Goal: Find specific page/section: Find specific page/section

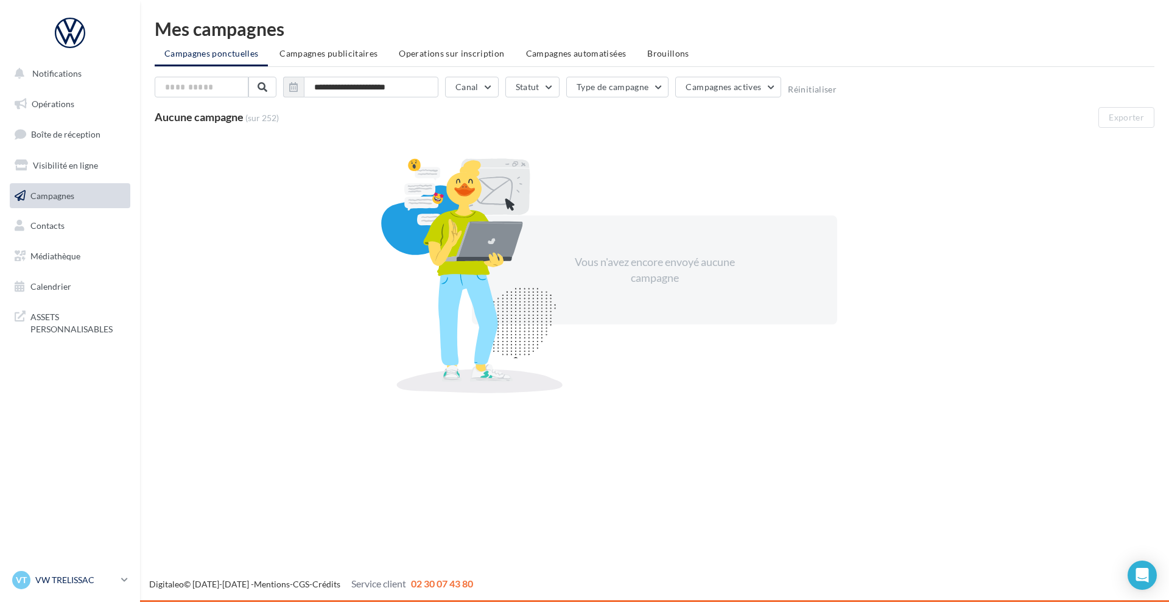
click at [75, 577] on p "VW TRELISSAC" at bounding box center [75, 580] width 81 height 12
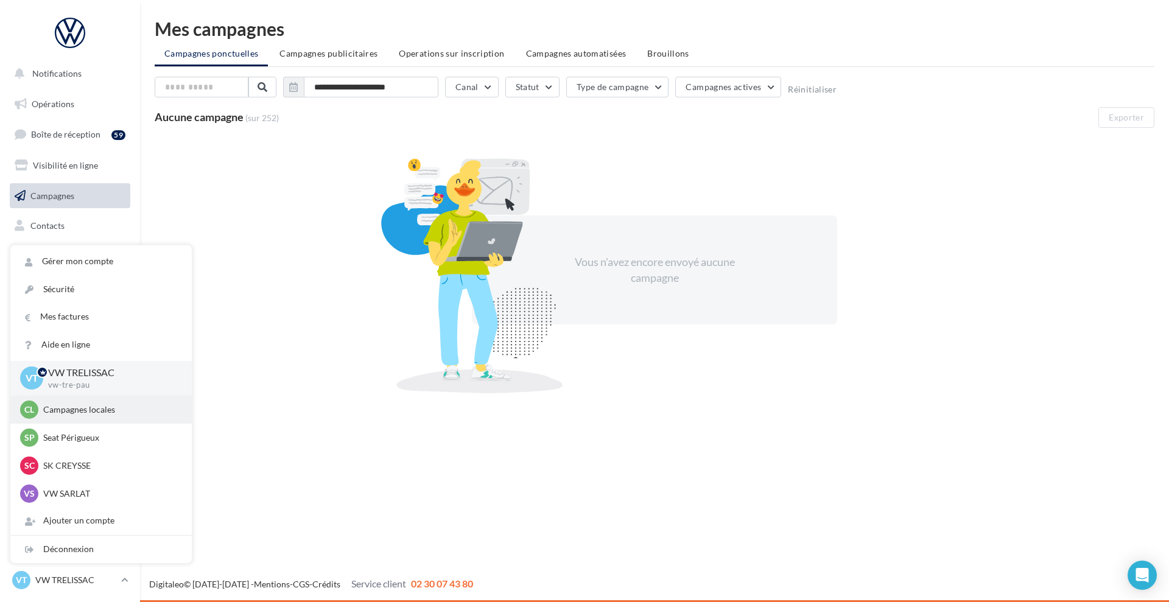
click at [103, 412] on p "Campagnes locales" at bounding box center [110, 410] width 134 height 12
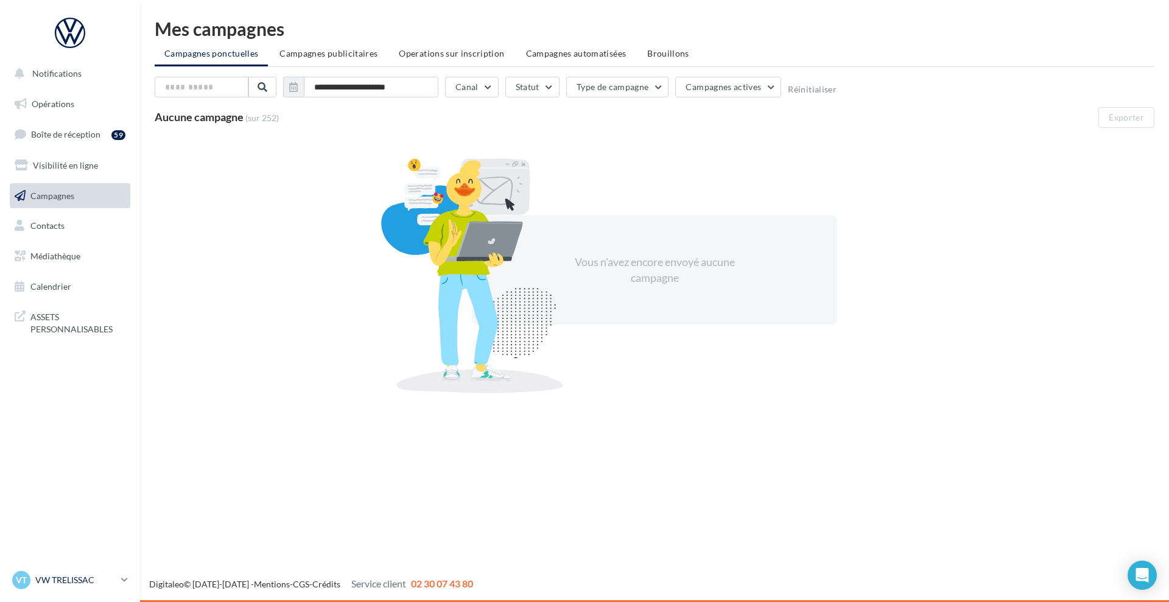
drag, startPoint x: 61, startPoint y: 584, endPoint x: 66, endPoint y: 577, distance: 8.3
click at [61, 583] on p "VW TRELISSAC" at bounding box center [75, 580] width 81 height 12
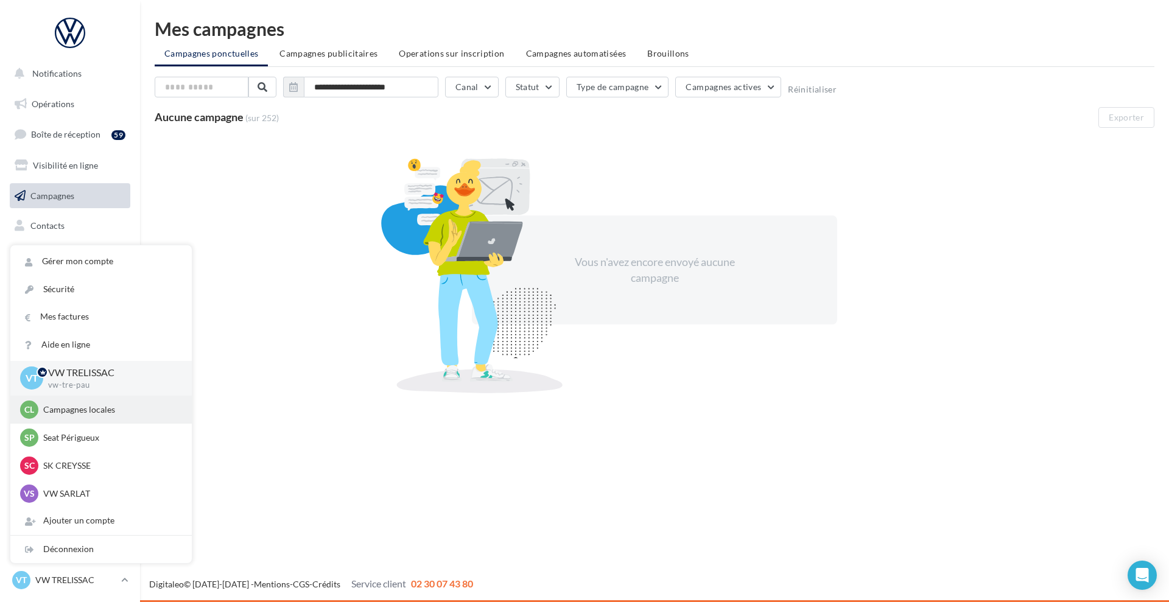
click at [91, 421] on div "Cl Campagnes locales audijl" at bounding box center [100, 410] width 181 height 28
click at [63, 405] on p "Campagnes locales" at bounding box center [110, 410] width 134 height 12
